Goal: Navigation & Orientation: Find specific page/section

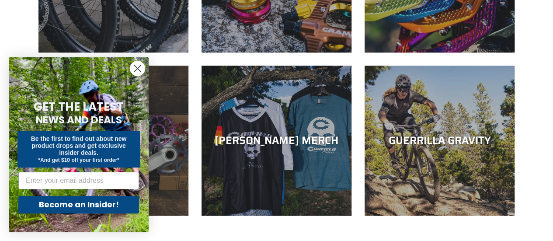
scroll to position [437, 0]
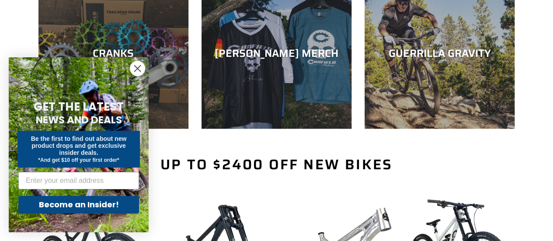
click at [141, 68] on circle "Close dialog" at bounding box center [137, 68] width 14 height 14
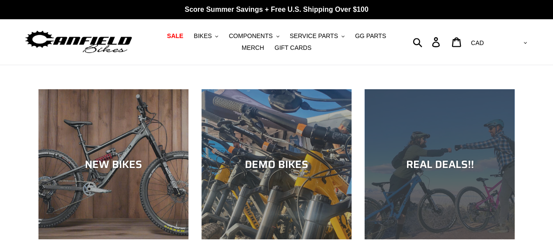
scroll to position [0, 0]
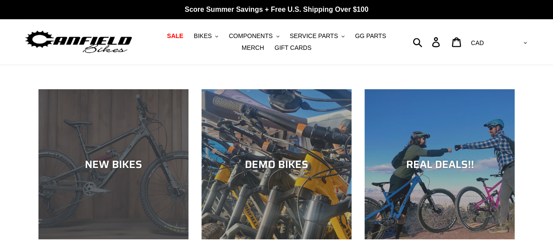
click at [106, 171] on div "NEW BIKES" at bounding box center [113, 164] width 150 height 13
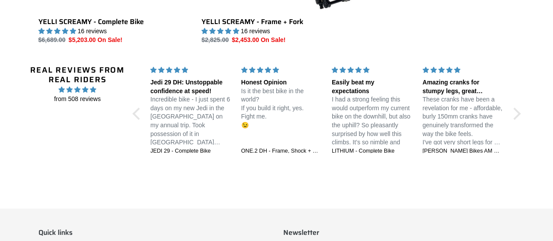
scroll to position [1662, 0]
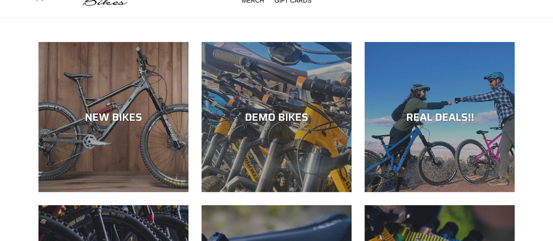
scroll to position [175, 0]
